Goal: Task Accomplishment & Management: Manage account settings

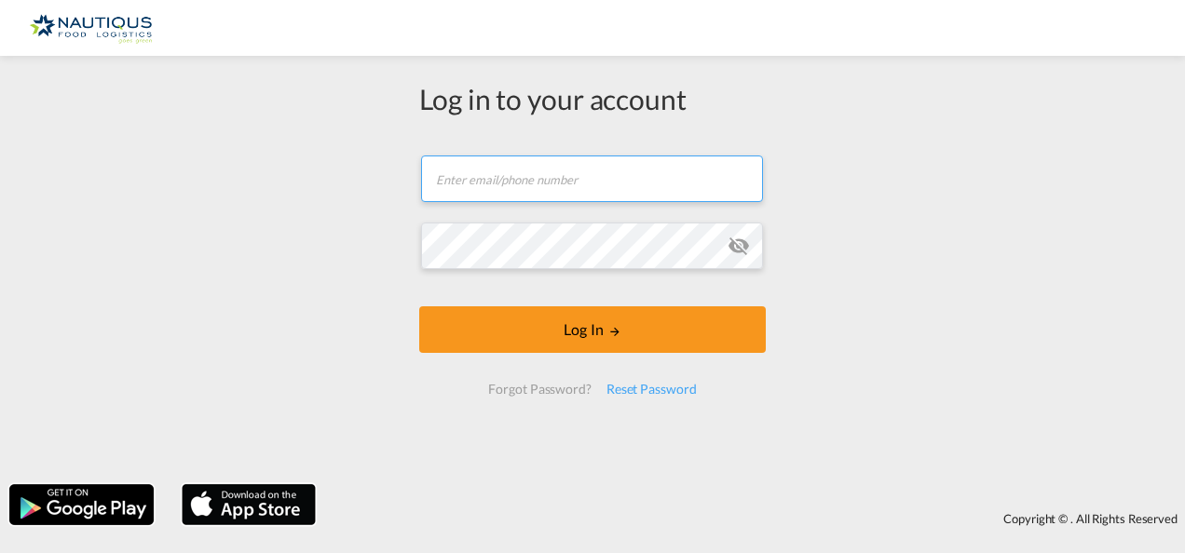
click at [505, 183] on input "text" at bounding box center [592, 179] width 342 height 47
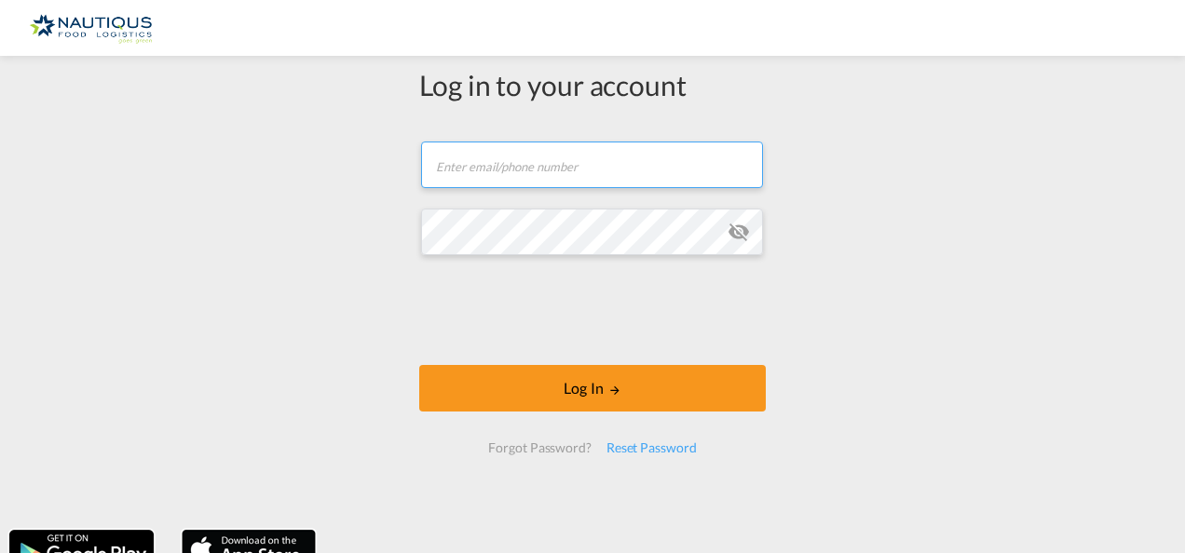
click at [525, 175] on input "text" at bounding box center [592, 165] width 342 height 47
type input "[PERSON_NAME][EMAIL_ADDRESS][PERSON_NAME][DOMAIN_NAME]"
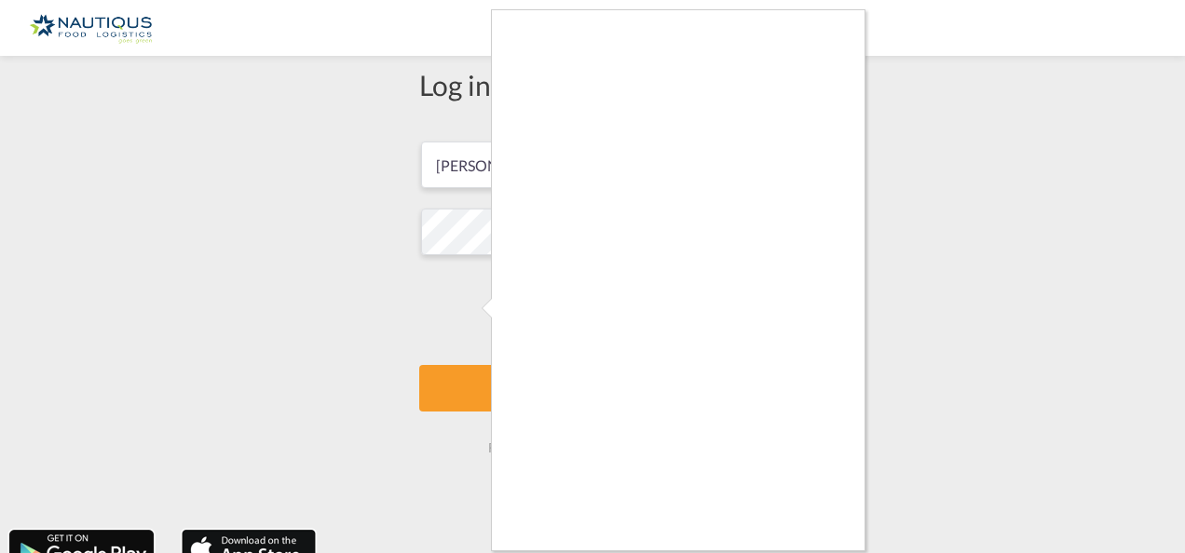
click at [1017, 304] on div at bounding box center [592, 276] width 1185 height 553
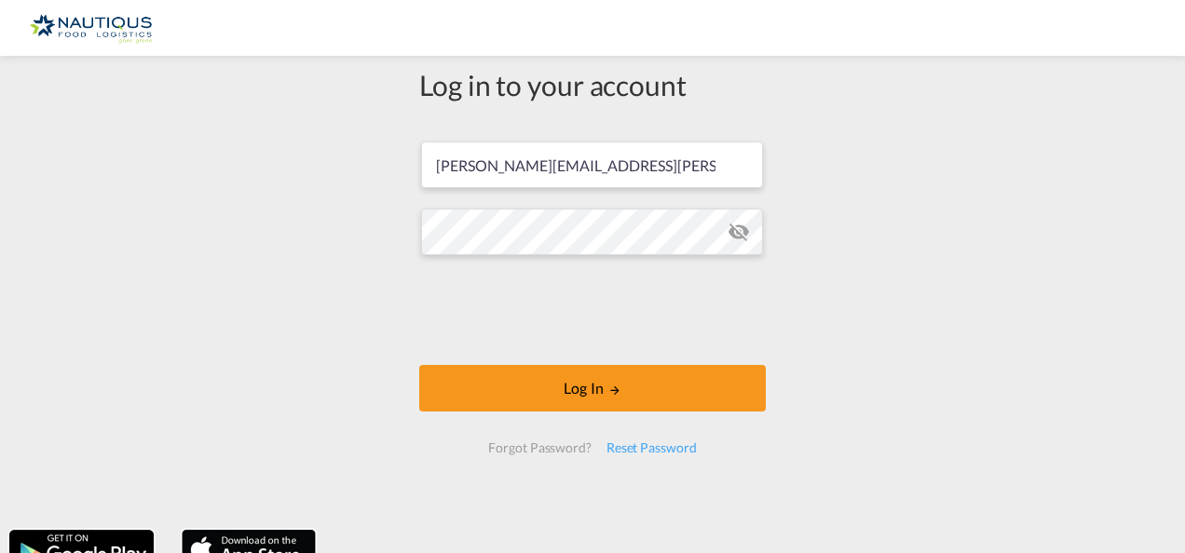
click at [900, 366] on div "Log in to your account [PERSON_NAME][EMAIL_ADDRESS][PERSON_NAME][DOMAIN_NAME] P…" at bounding box center [592, 293] width 1185 height 456
click at [878, 333] on div "Log in to your account [PERSON_NAME][EMAIL_ADDRESS][PERSON_NAME][DOMAIN_NAME] P…" at bounding box center [592, 293] width 1185 height 456
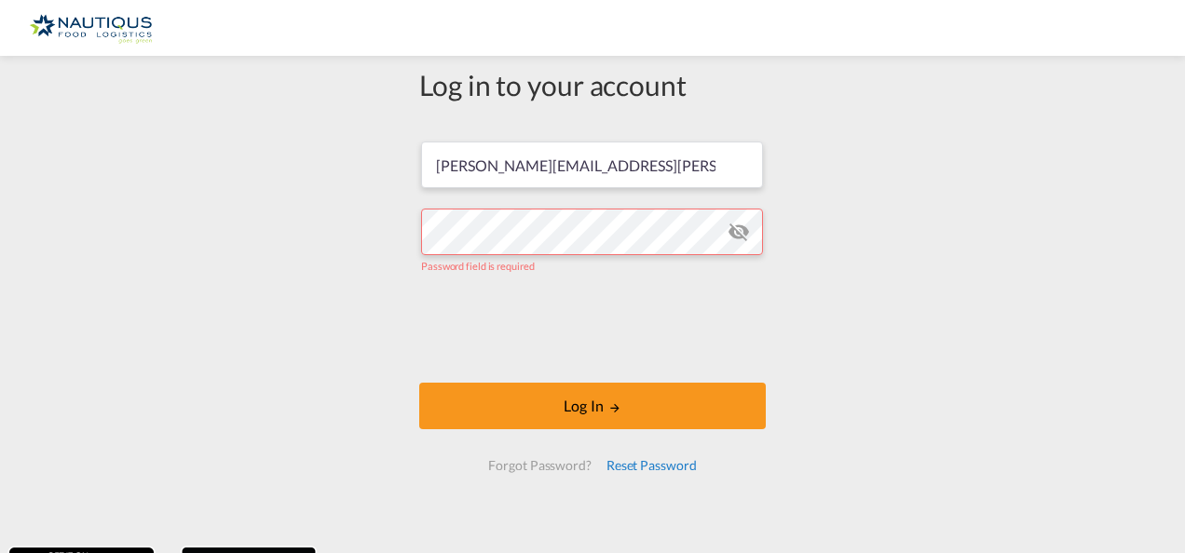
click at [619, 469] on div "Reset Password" at bounding box center [651, 466] width 105 height 34
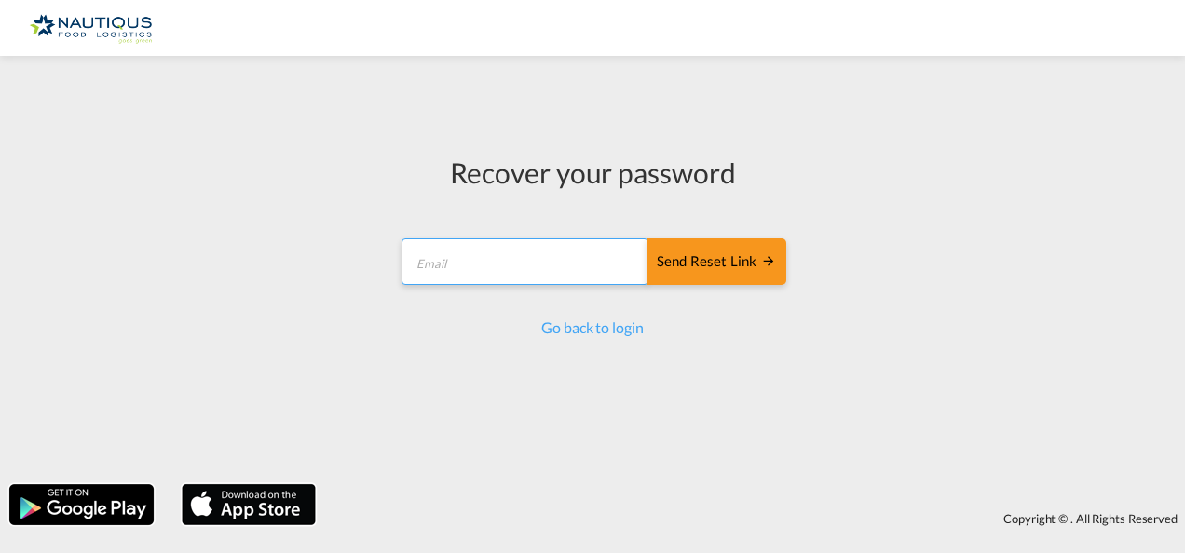
click at [499, 257] on input "email" at bounding box center [525, 261] width 247 height 47
type input "[PERSON_NAME][EMAIL_ADDRESS][PERSON_NAME][DOMAIN_NAME]"
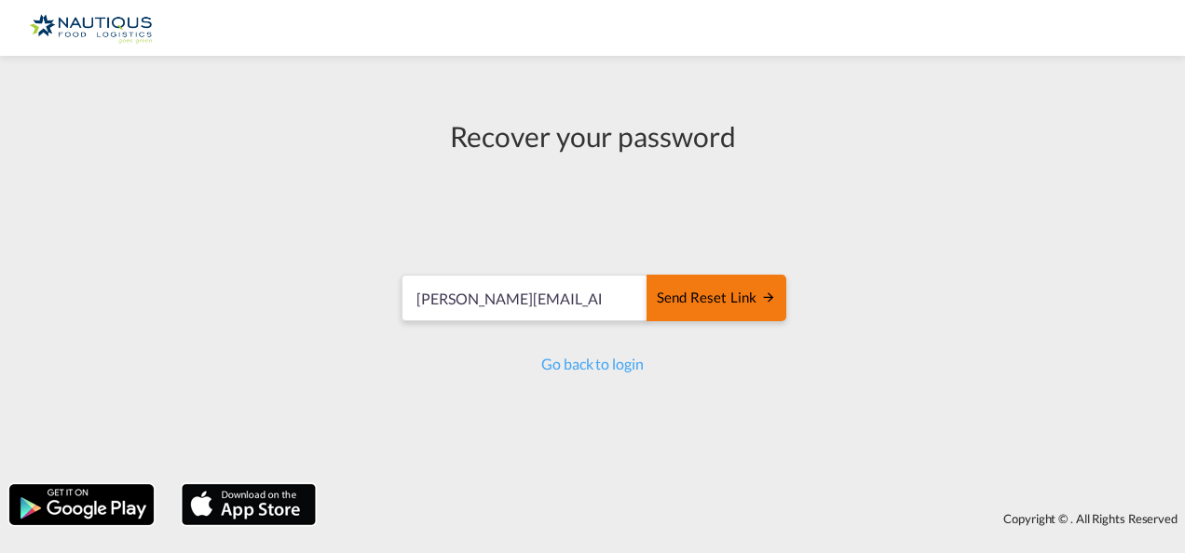
click at [700, 291] on div "Send reset link" at bounding box center [716, 298] width 119 height 21
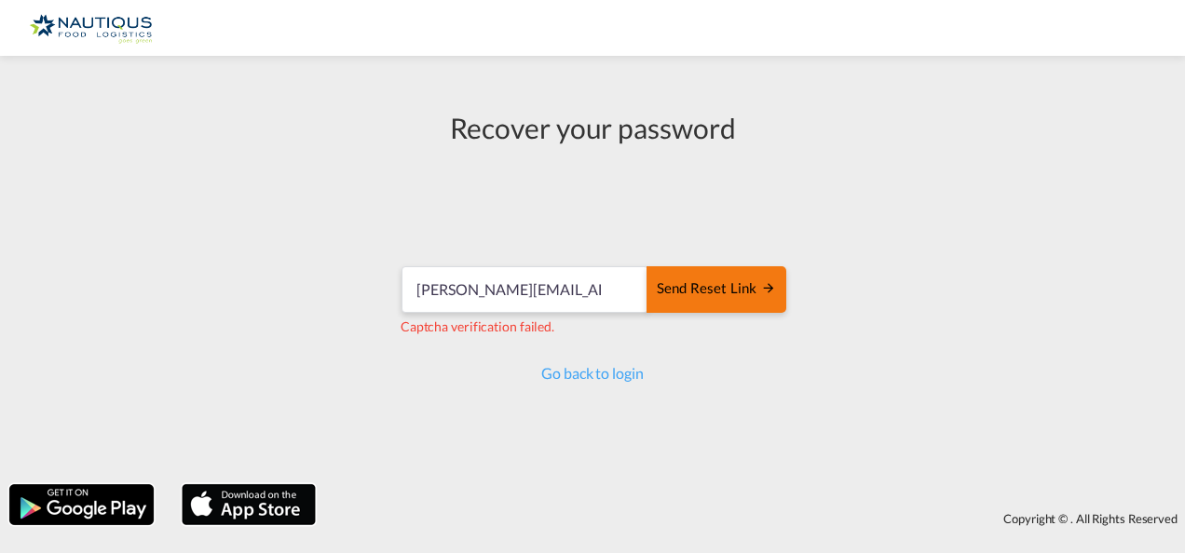
click at [724, 291] on div "Send reset link" at bounding box center [716, 289] width 119 height 21
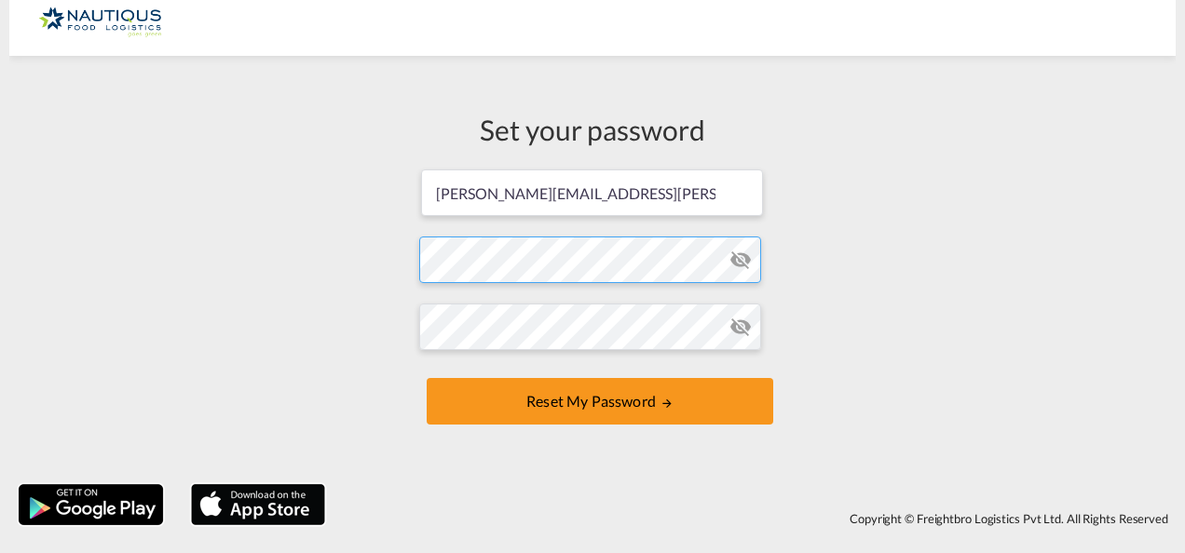
click at [585, 270] on form "agnieszka.lysik@nautiqus.pl Password must contain the following: A special char…" at bounding box center [592, 299] width 347 height 263
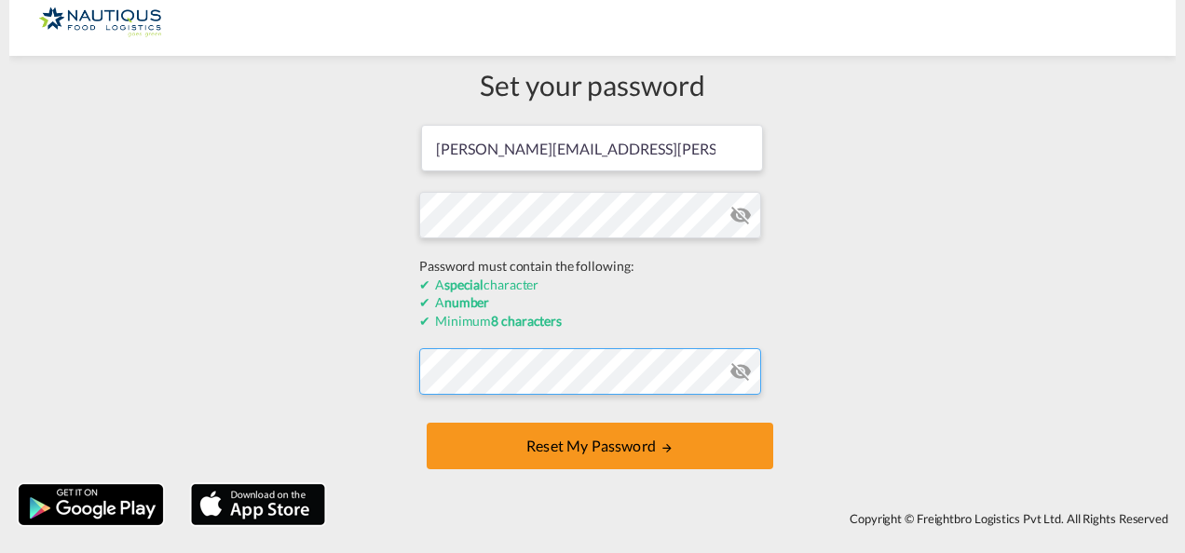
click at [488, 361] on form "agnieszka.lysik@nautiqus.pl Password must contain the following: A special char…" at bounding box center [592, 299] width 347 height 352
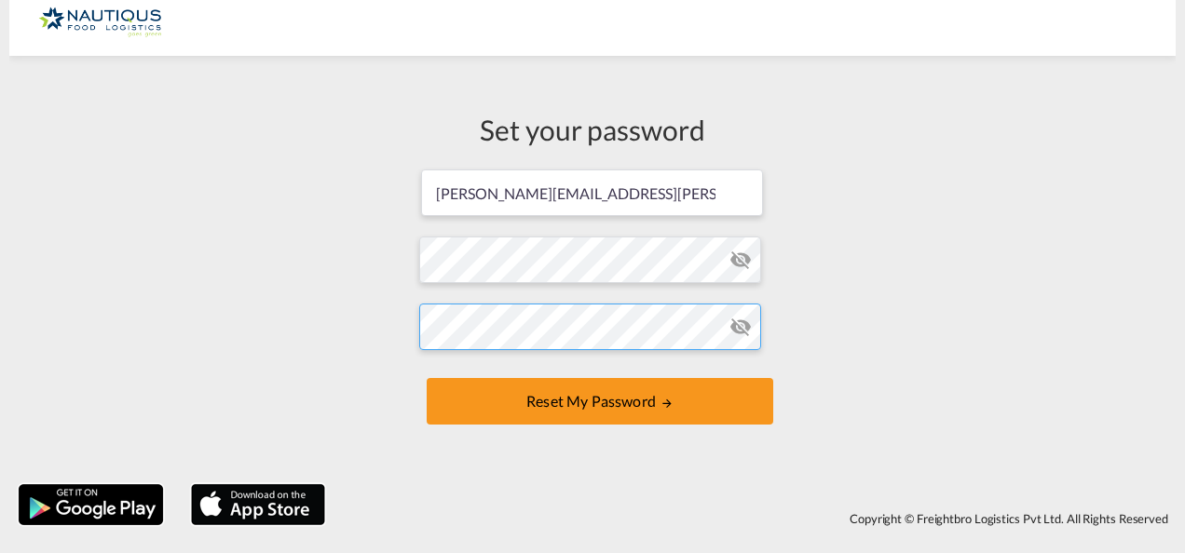
click at [427, 378] on button "Reset my password" at bounding box center [600, 401] width 347 height 47
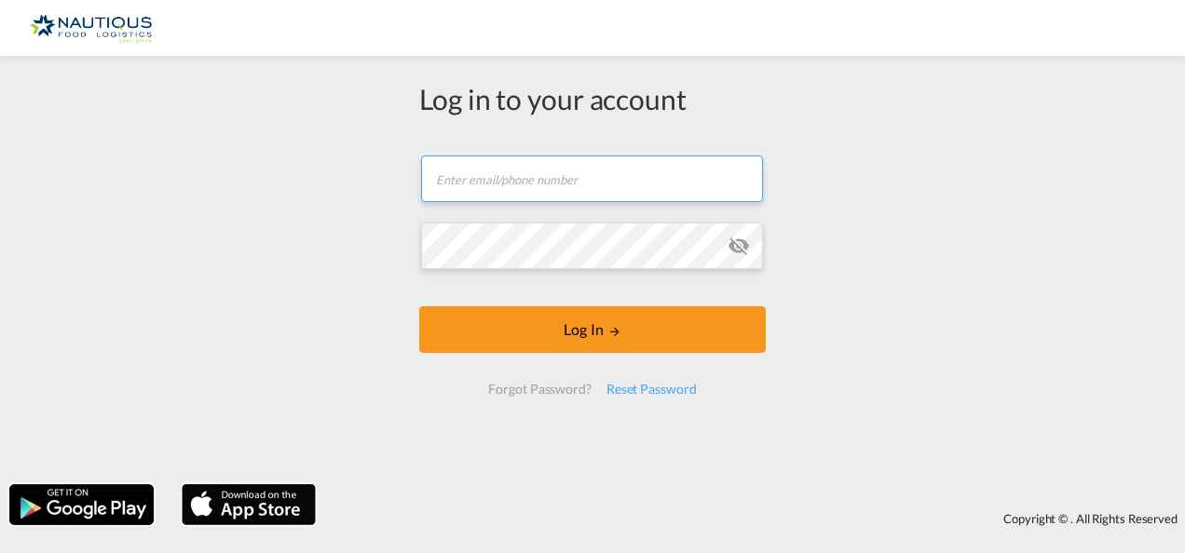
type input "[PERSON_NAME][EMAIL_ADDRESS][PERSON_NAME][DOMAIN_NAME]"
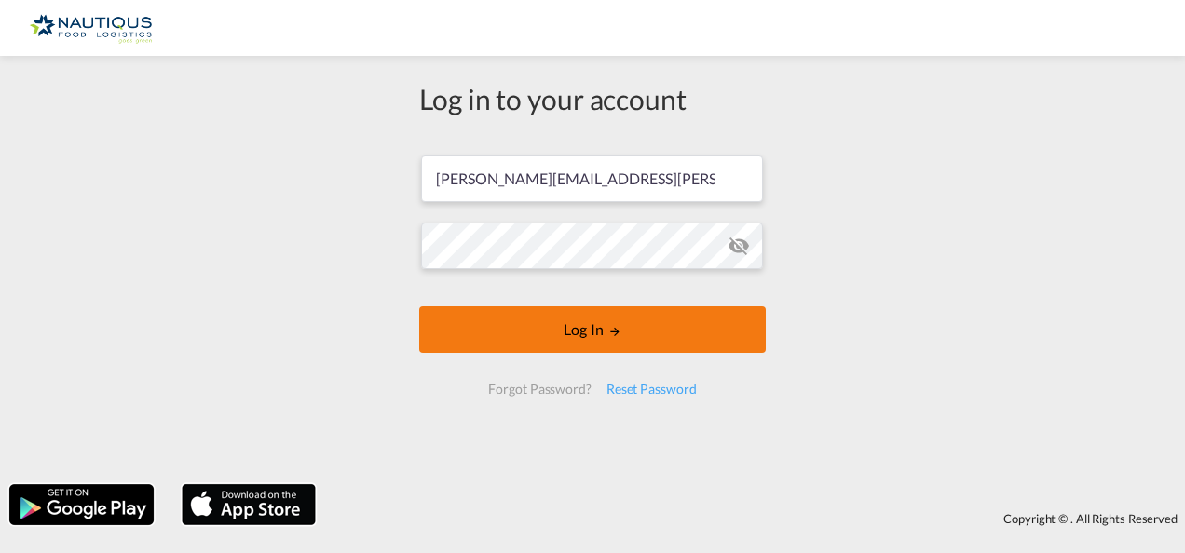
click at [623, 338] on button "Log In" at bounding box center [592, 329] width 347 height 47
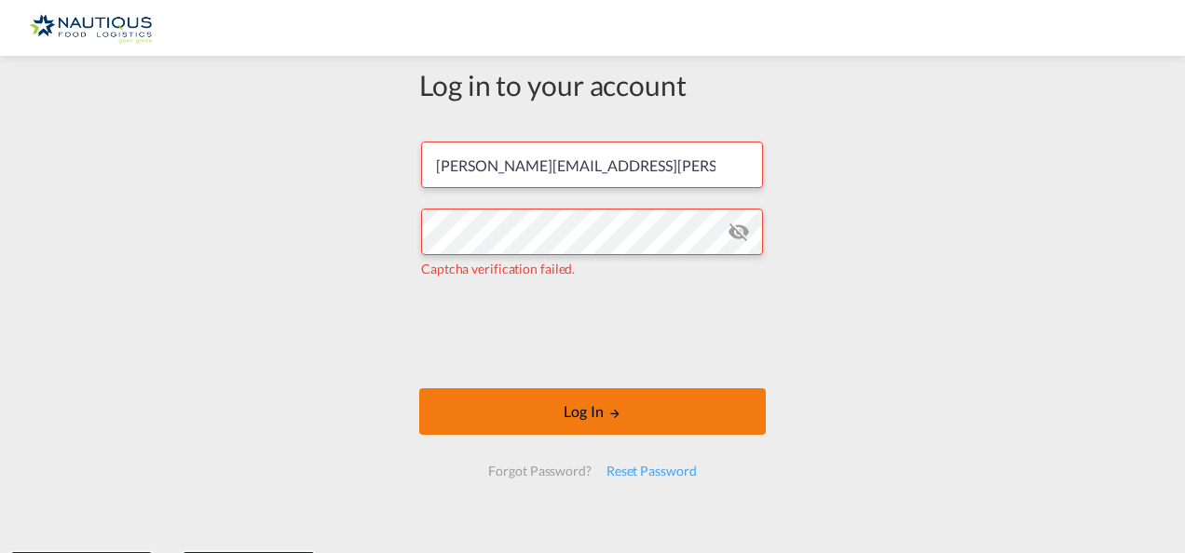
click at [539, 415] on button "Log In" at bounding box center [592, 411] width 347 height 47
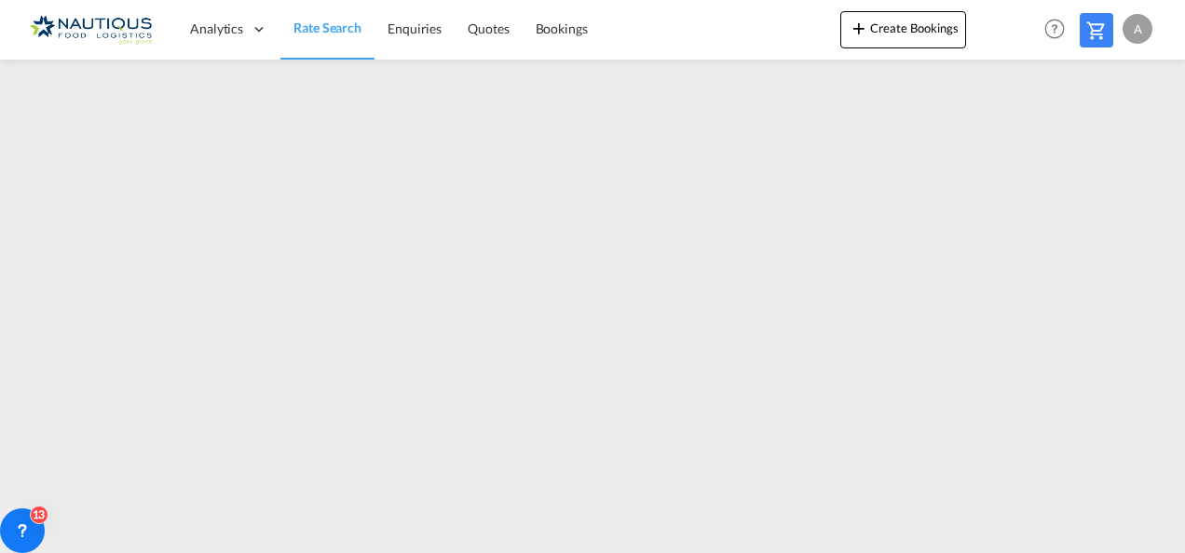
drag, startPoint x: 408, startPoint y: 0, endPoint x: 685, endPoint y: 37, distance: 279.2
click at [683, 37] on div "Analytics Dashboard Rate Search Enquiries Quotes Bookings Create Bookings" at bounding box center [592, 29] width 1129 height 58
